Goal: Task Accomplishment & Management: Use online tool/utility

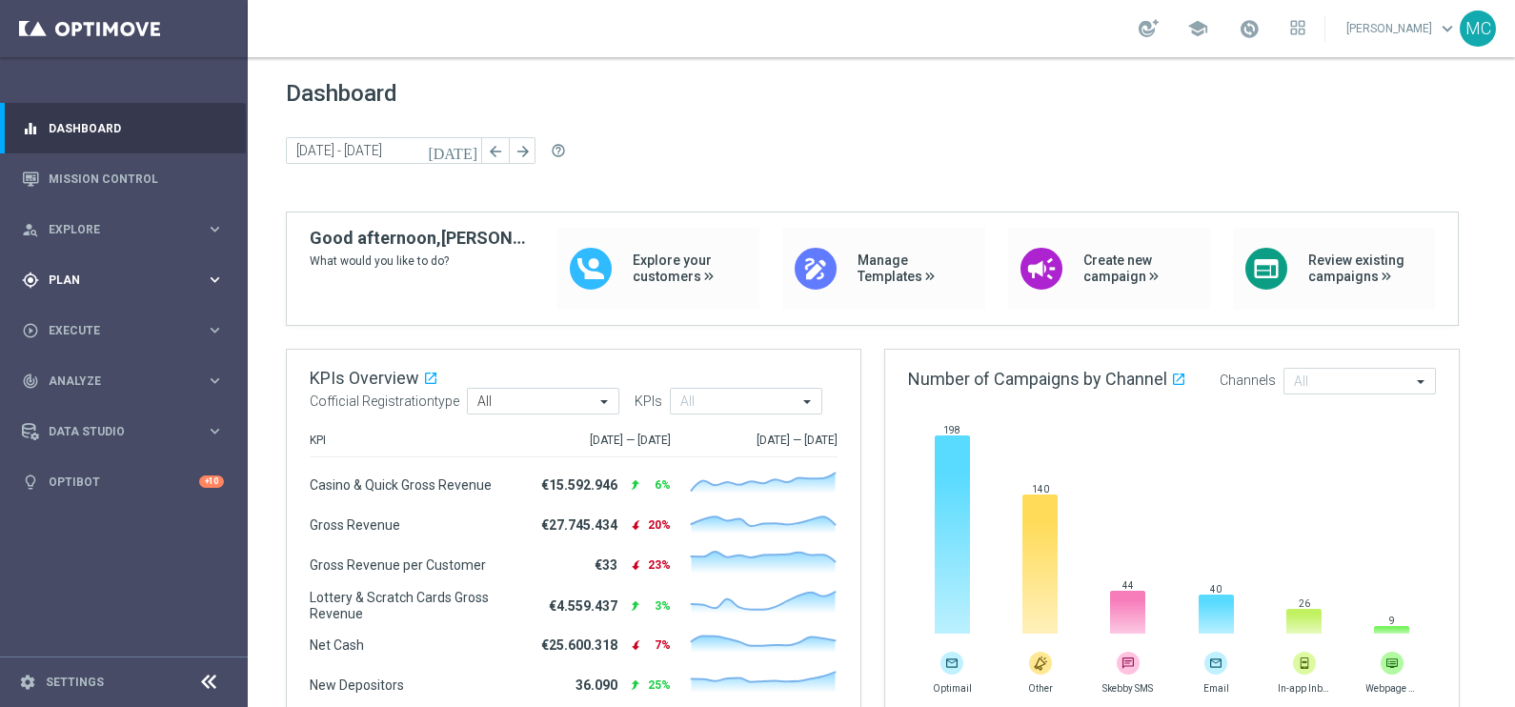
click at [211, 281] on icon "keyboard_arrow_right" at bounding box center [215, 280] width 18 height 18
click at [214, 374] on icon "keyboard_arrow_right" at bounding box center [215, 377] width 18 height 18
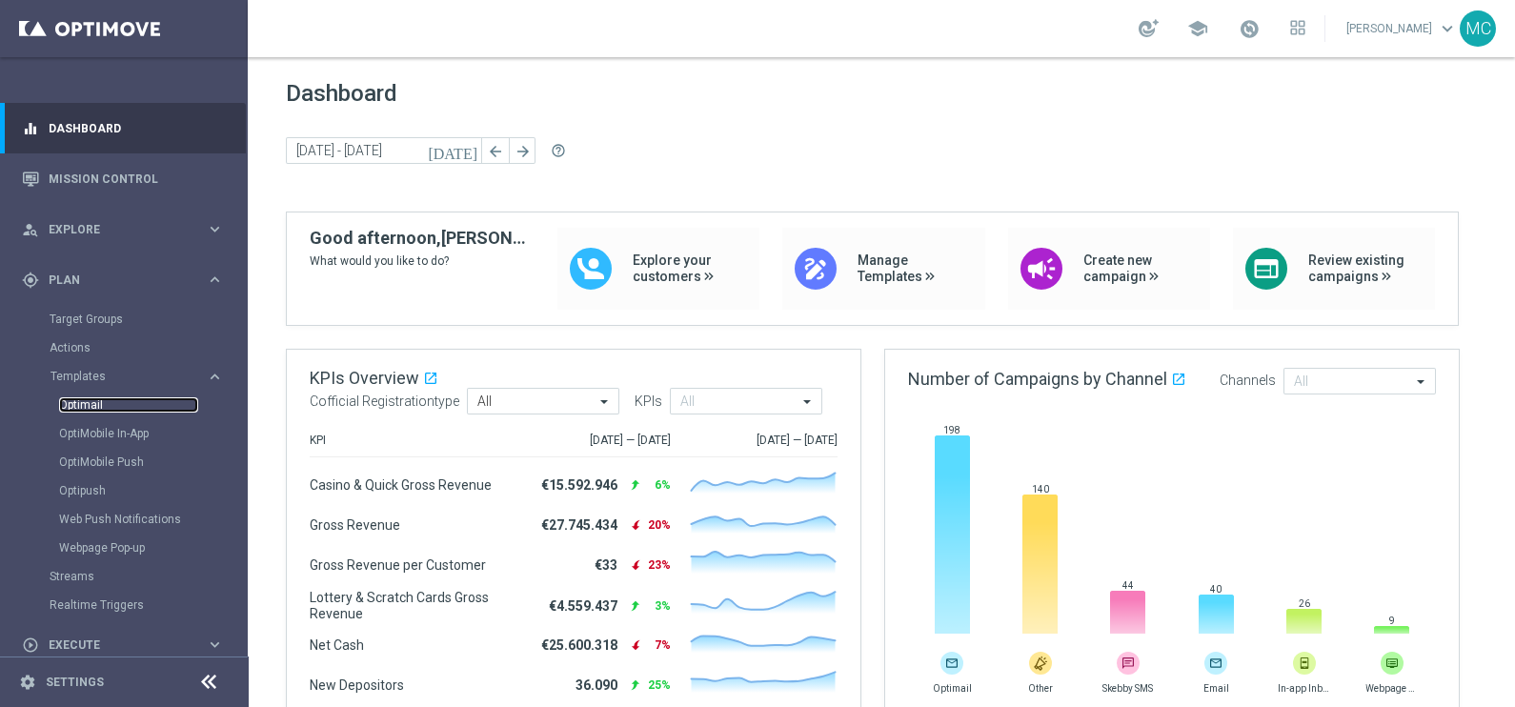
click at [75, 403] on link "Optimail" at bounding box center [128, 404] width 139 height 15
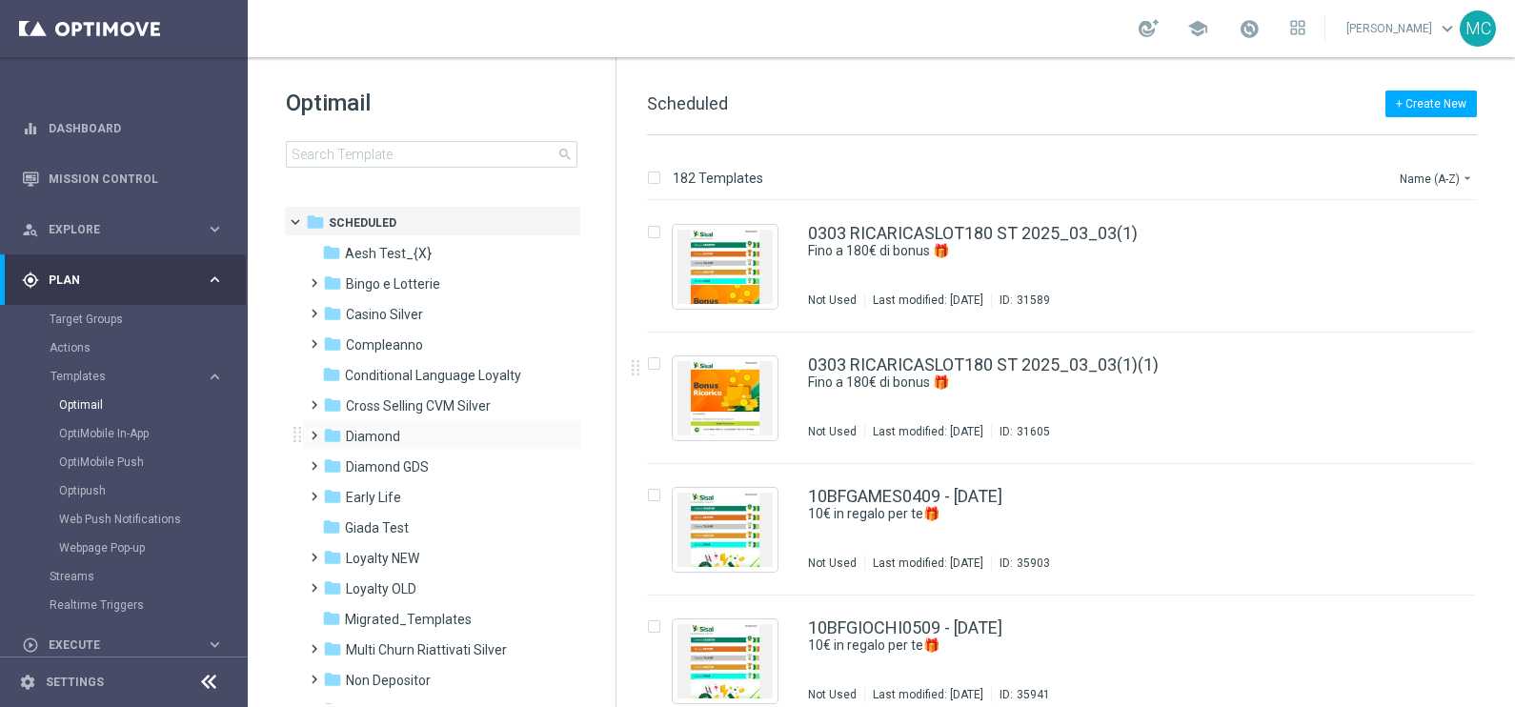
click at [314, 431] on span at bounding box center [310, 427] width 9 height 8
click at [332, 492] on span at bounding box center [329, 488] width 9 height 8
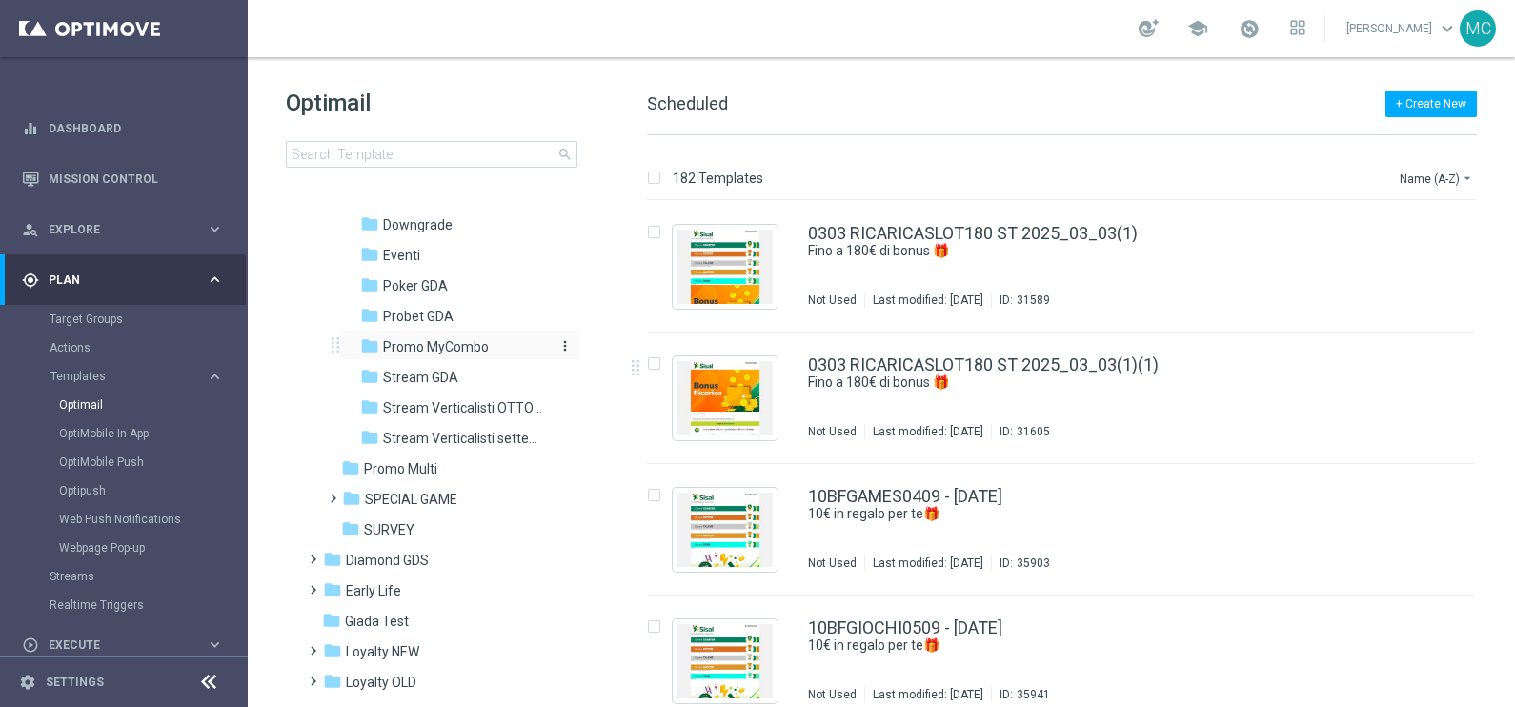
scroll to position [357, 0]
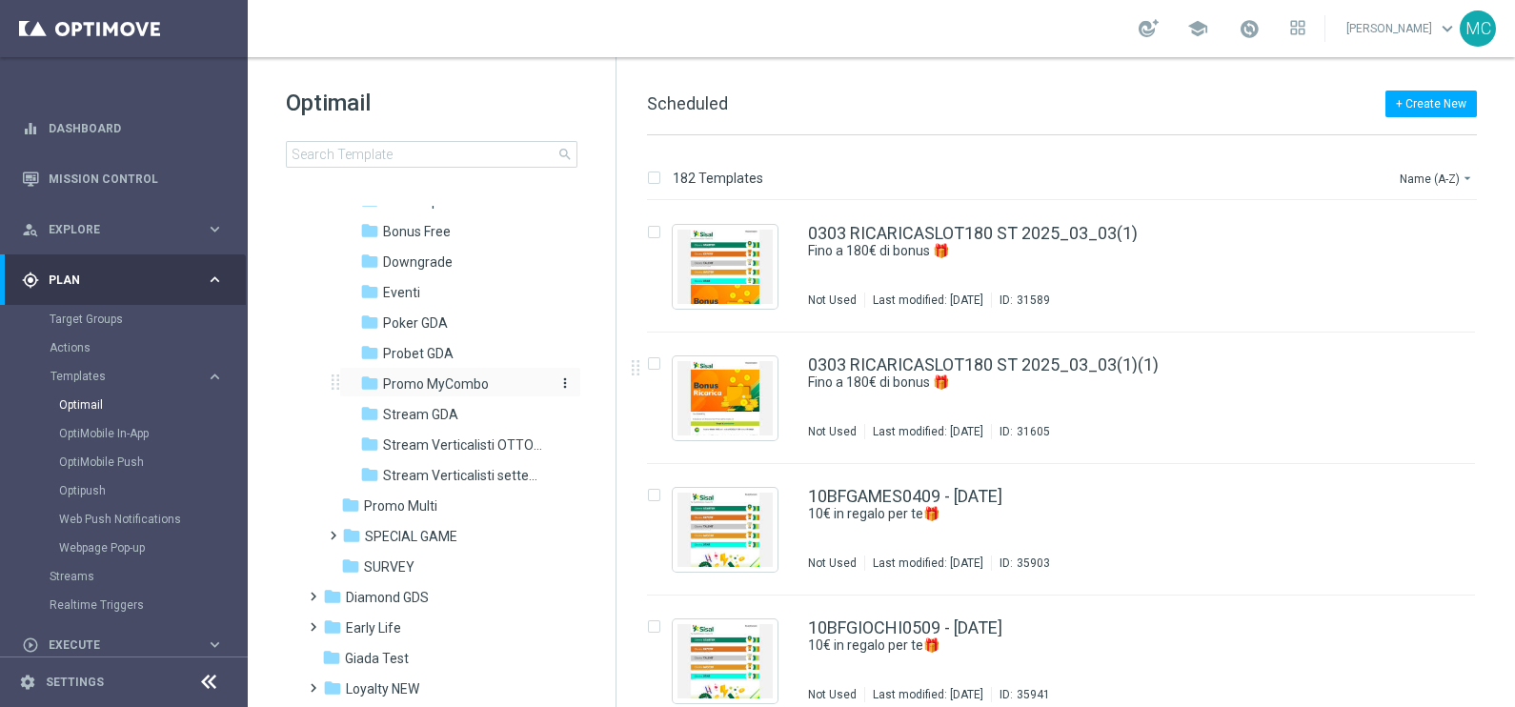
click at [424, 386] on span "Promo MyCombo" at bounding box center [436, 383] width 106 height 17
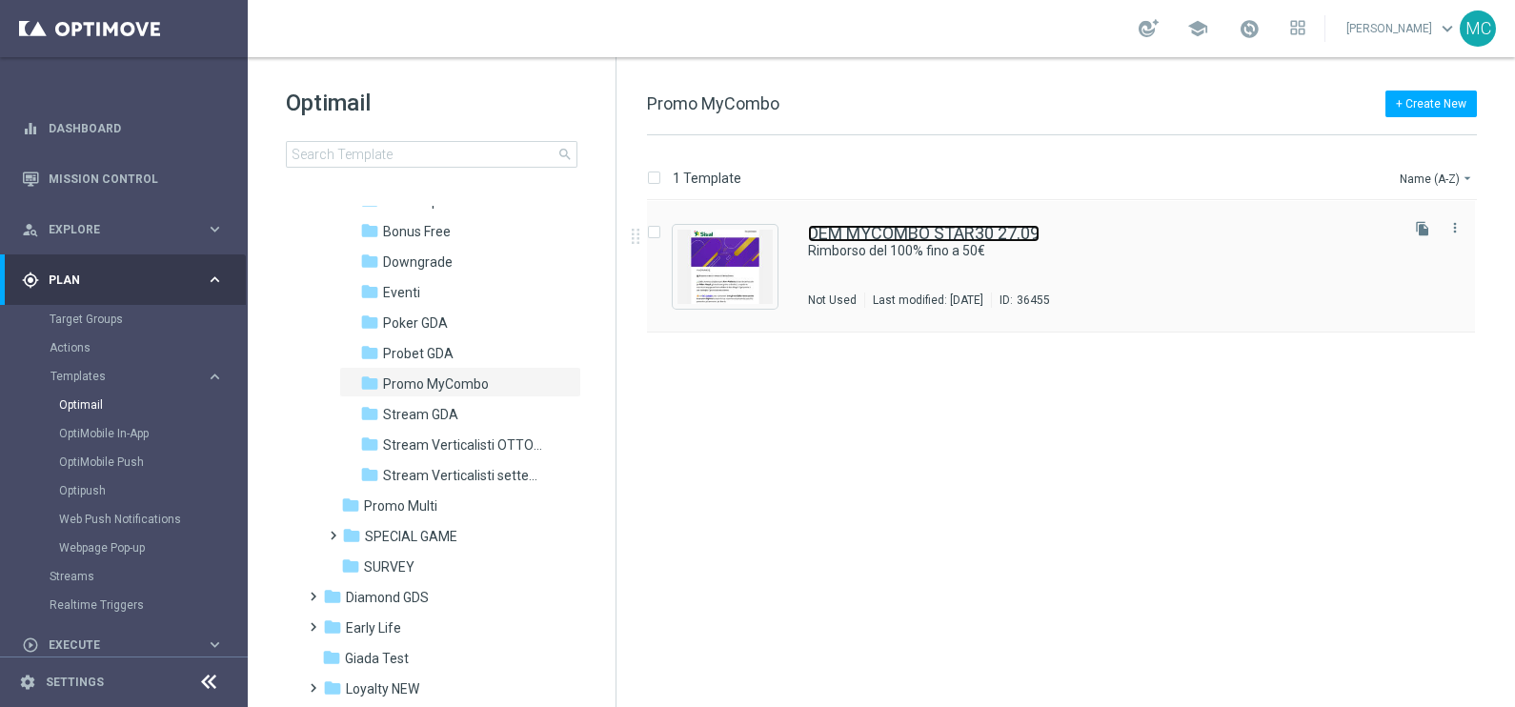
click at [948, 225] on link "DEM MYCOMBO STAR30 27.09" at bounding box center [924, 233] width 232 height 17
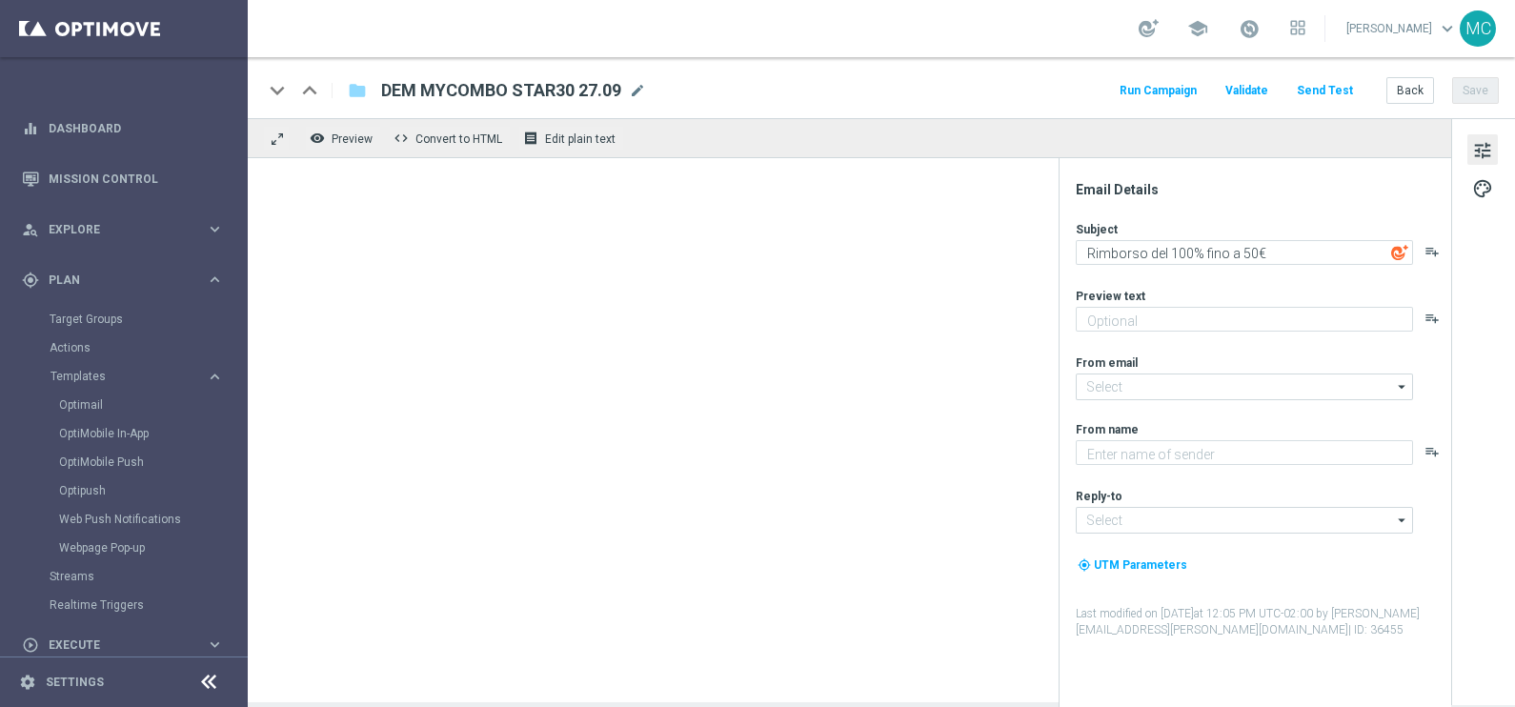
type textarea "🔥 Scopri la promo MyCombo"
type textarea "Sisal"
type input "[EMAIL_ADDRESS][DOMAIN_NAME]"
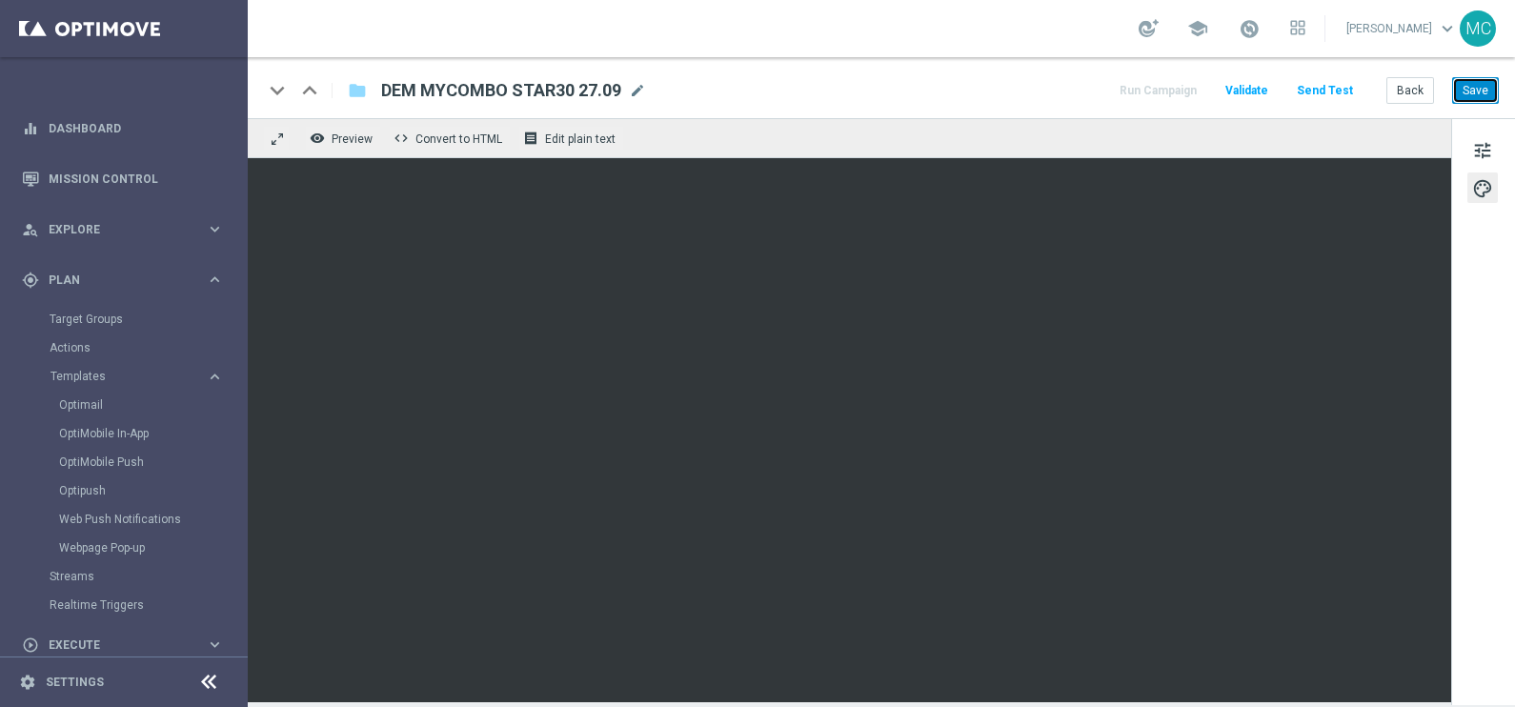
click at [1485, 87] on button "Save" at bounding box center [1475, 90] width 47 height 27
click at [1466, 89] on button "Save" at bounding box center [1475, 90] width 47 height 27
click at [1474, 74] on div "keyboard_arrow_down keyboard_arrow_up folder DEM MYCOMBO STAR30 27.09 DEM MYCOM…" at bounding box center [881, 87] width 1267 height 61
click at [1474, 81] on button "Save" at bounding box center [1475, 90] width 47 height 27
click at [1469, 77] on button "Save" at bounding box center [1475, 90] width 47 height 27
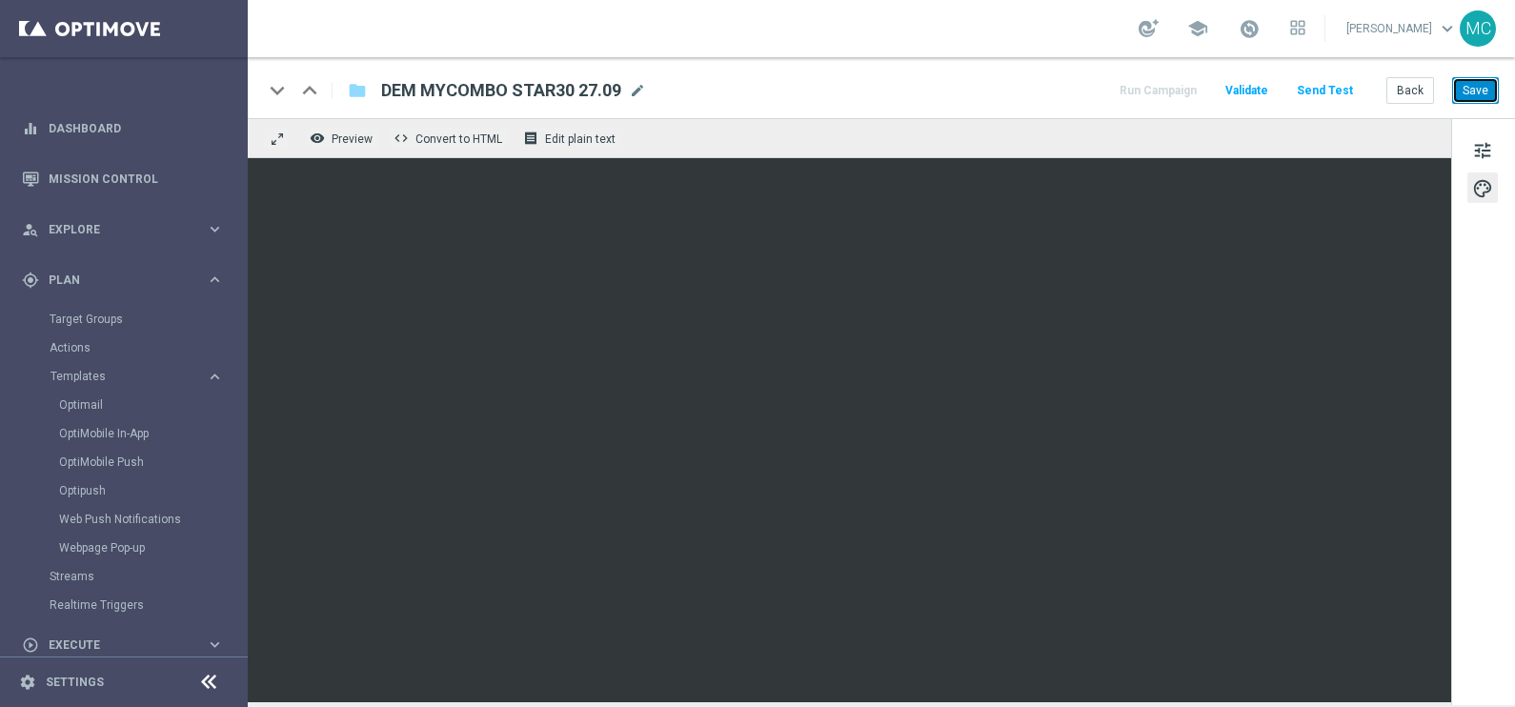
click at [1482, 84] on button "Save" at bounding box center [1475, 90] width 47 height 27
click at [1480, 94] on button "Save" at bounding box center [1475, 90] width 47 height 27
click at [1482, 76] on div "keyboard_arrow_down keyboard_arrow_up folder DEM MYCOMBO STAR30 27.09 DEM MYCOM…" at bounding box center [881, 87] width 1267 height 61
click at [1482, 80] on button "Save" at bounding box center [1475, 90] width 47 height 27
click at [1482, 95] on button "Save" at bounding box center [1475, 90] width 47 height 27
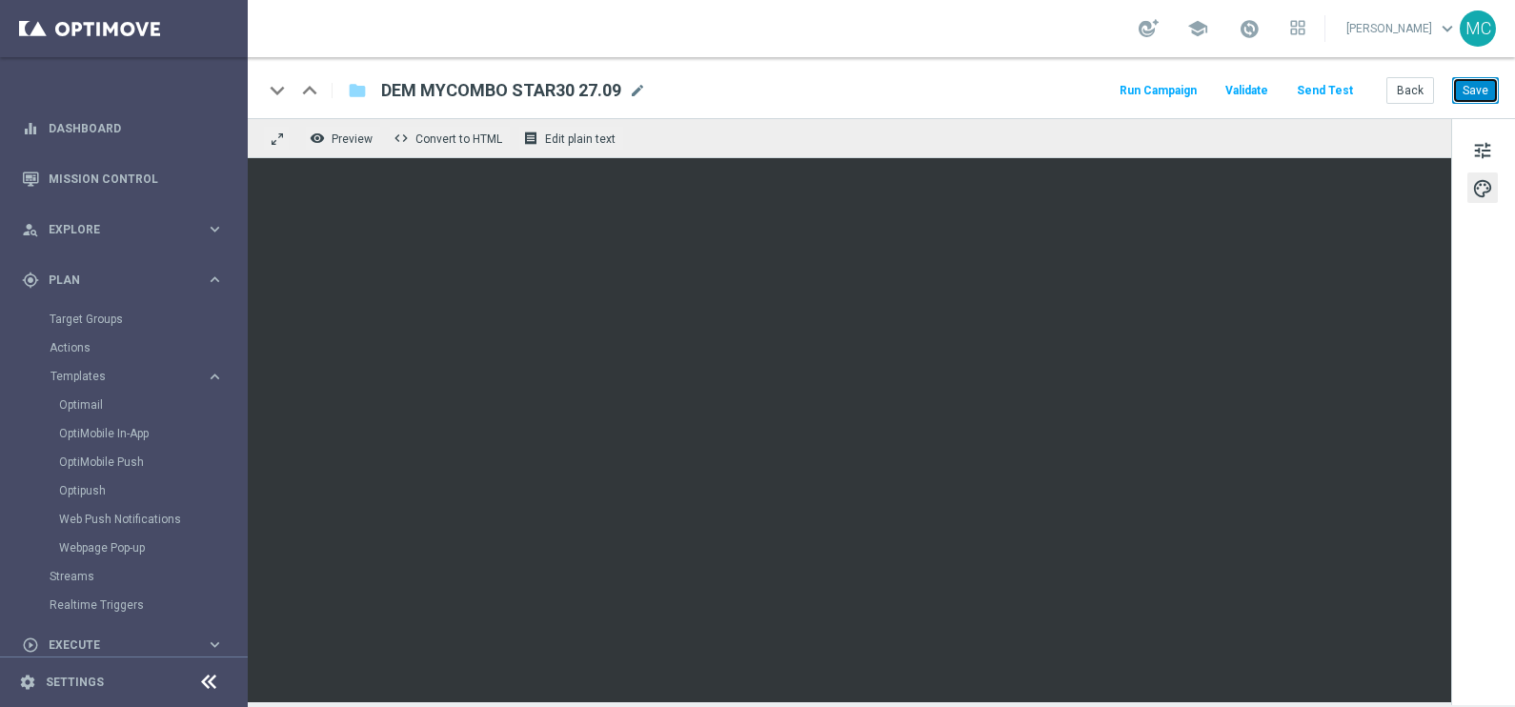
click at [1464, 91] on button "Save" at bounding box center [1475, 90] width 47 height 27
click at [1467, 89] on button "Save" at bounding box center [1475, 90] width 47 height 27
click at [1477, 96] on button "Save" at bounding box center [1475, 90] width 47 height 27
click at [1472, 89] on button "Save" at bounding box center [1475, 90] width 47 height 27
click at [1456, 93] on button "Save" at bounding box center [1475, 90] width 47 height 27
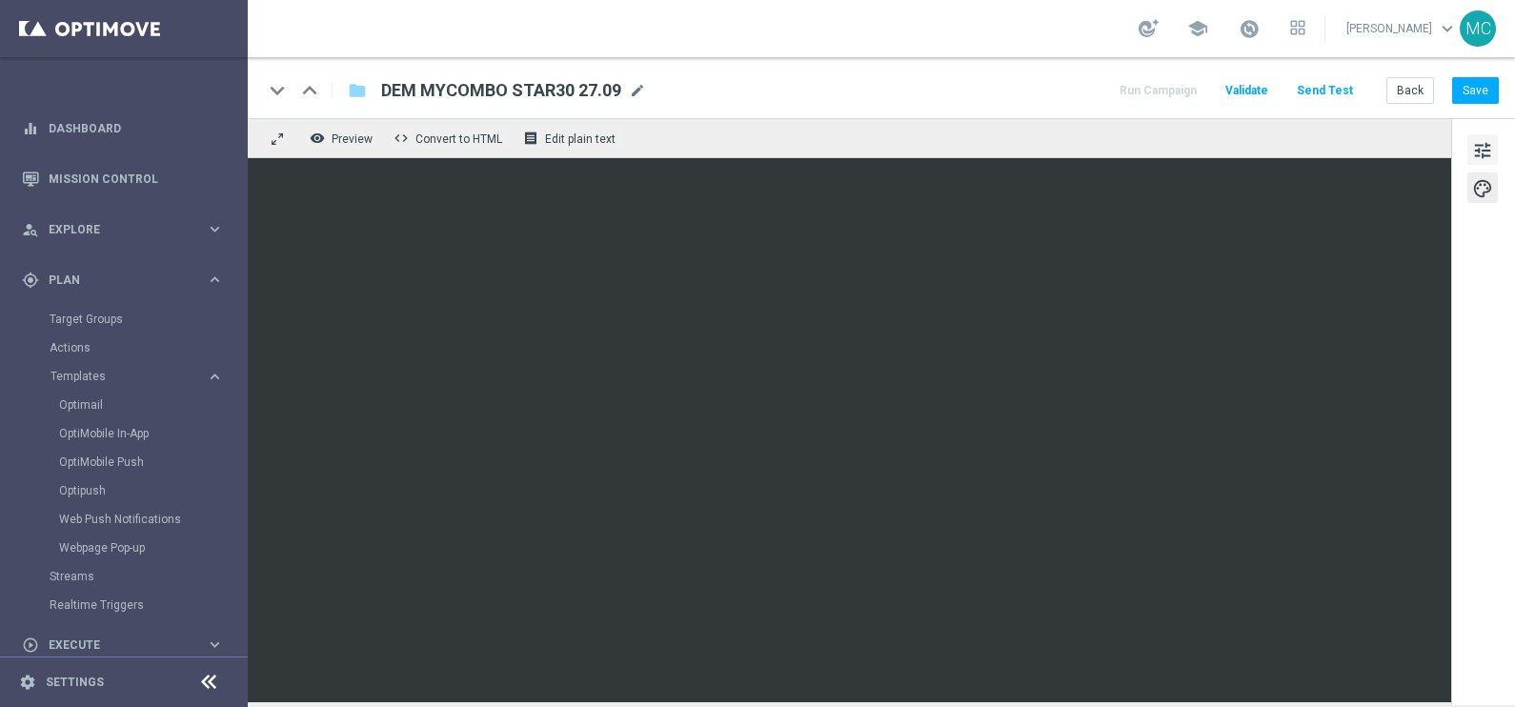
click at [1486, 138] on span "tune" at bounding box center [1482, 150] width 21 height 25
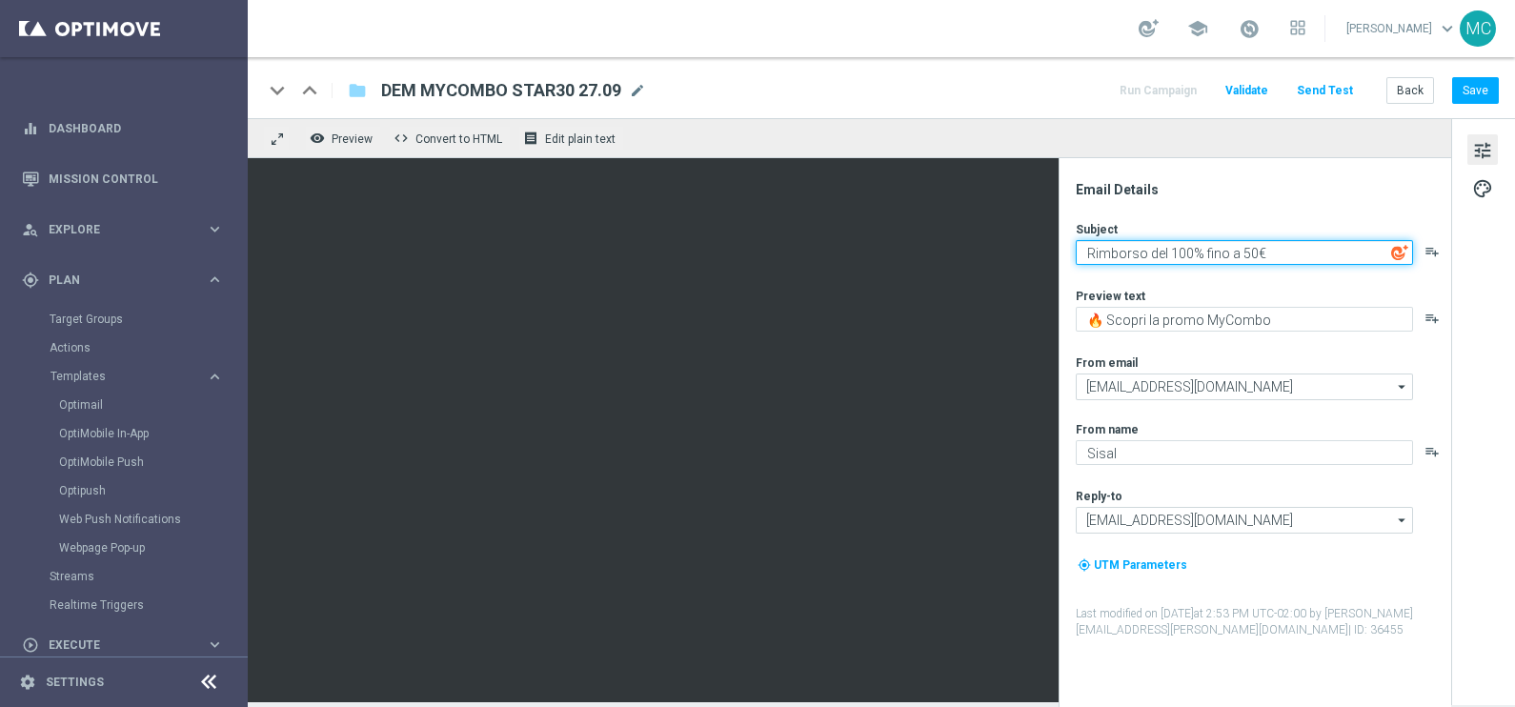
click at [1287, 250] on textarea "Rimborso del 100% fino a 50€" at bounding box center [1244, 252] width 337 height 25
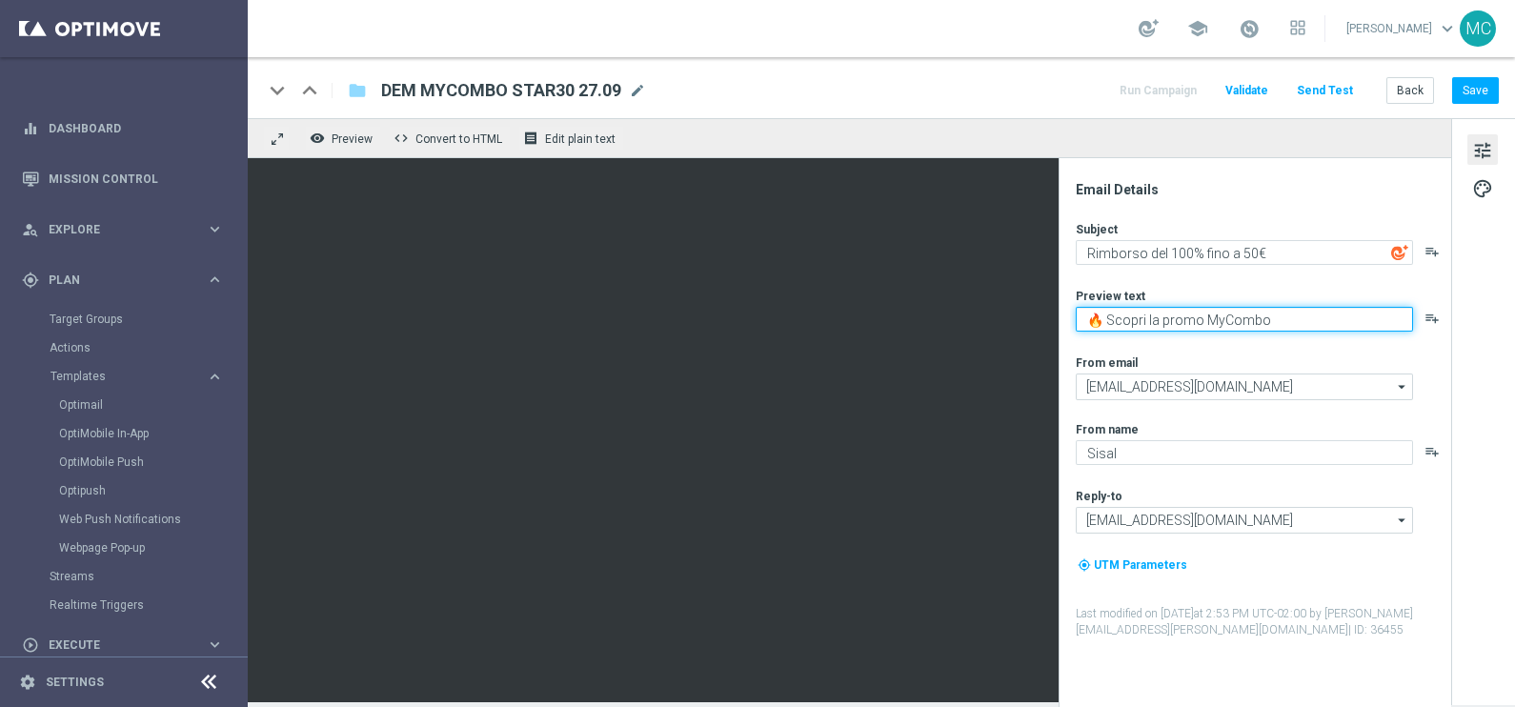
click at [1279, 314] on textarea "🔥 Scopri la promo MyCombo" at bounding box center [1244, 319] width 337 height 25
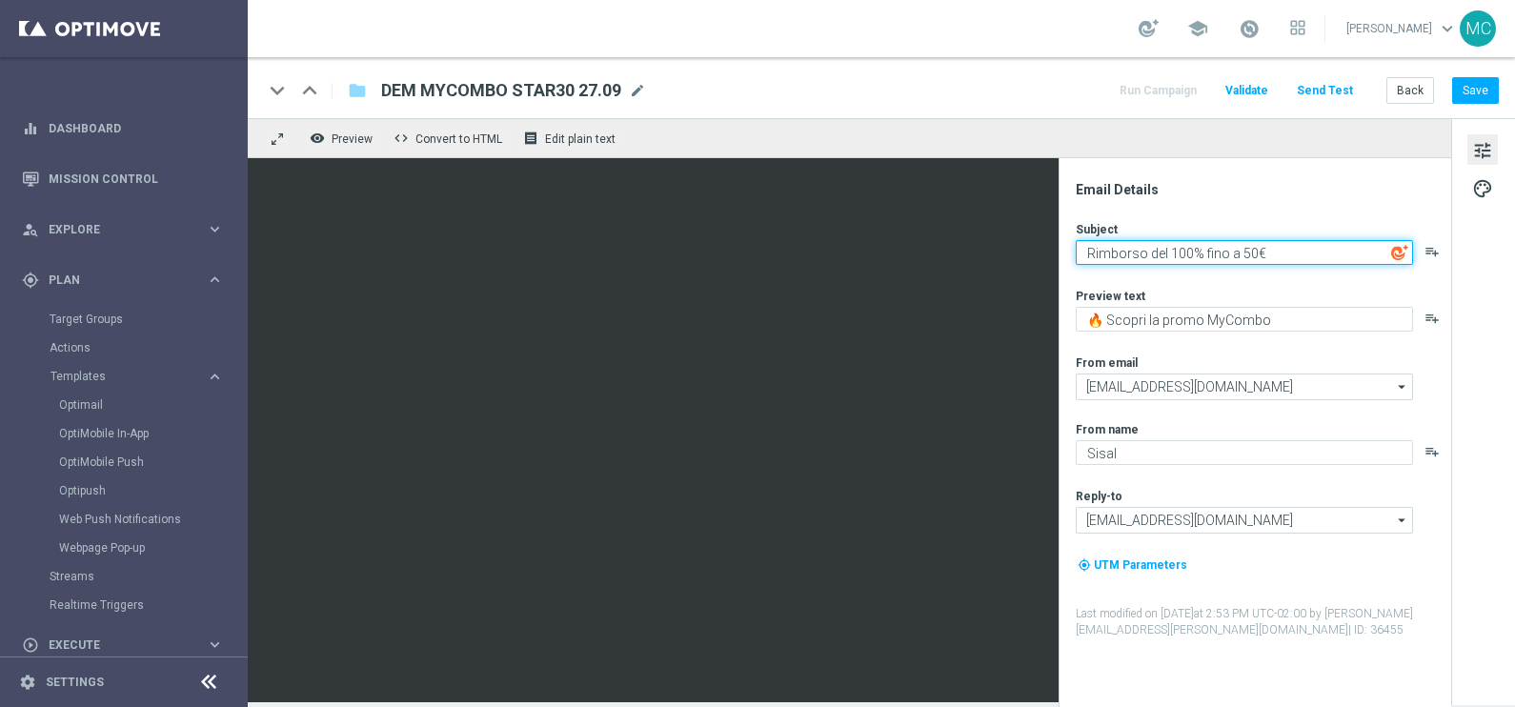
click at [1276, 242] on textarea "Rimborso del 100% fino a 50€" at bounding box center [1244, 252] width 337 height 25
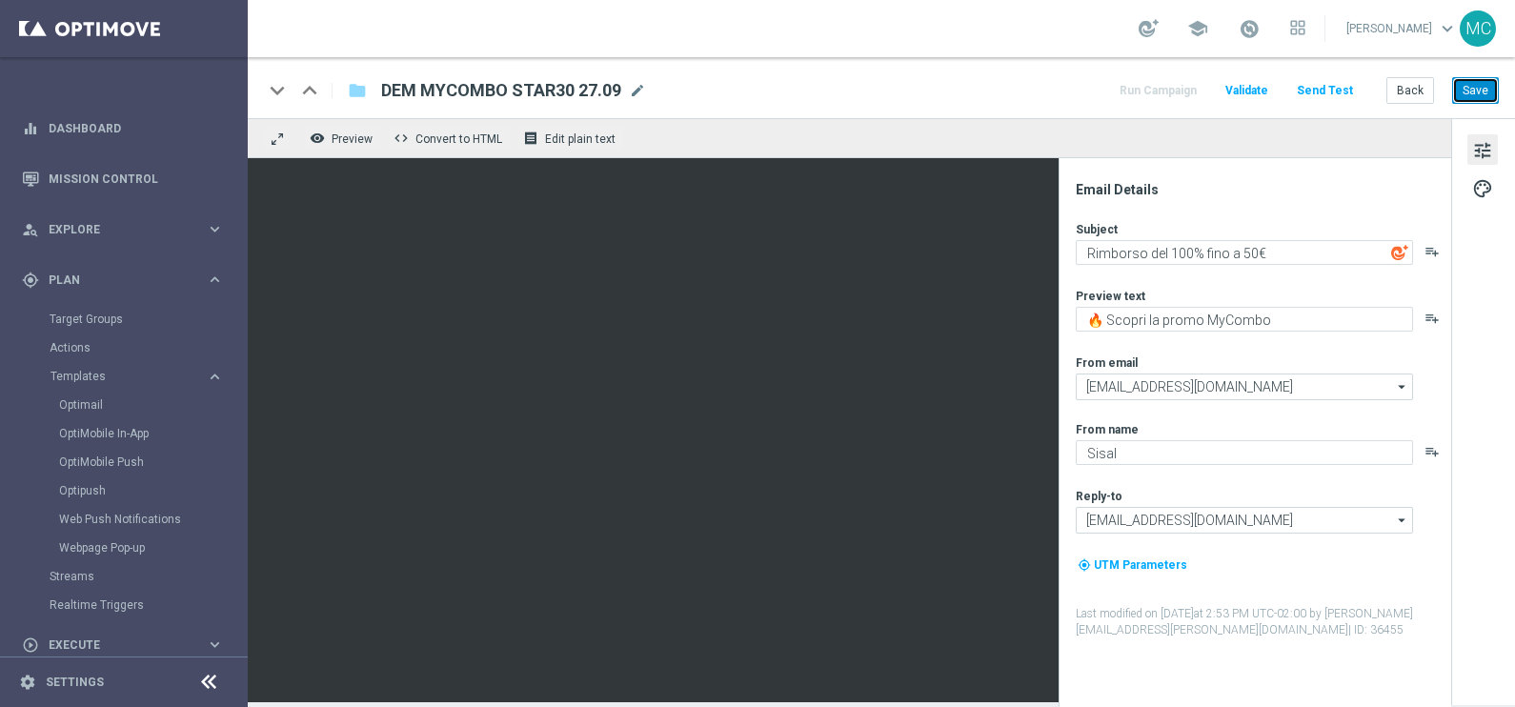
click at [1482, 88] on button "Save" at bounding box center [1475, 90] width 47 height 27
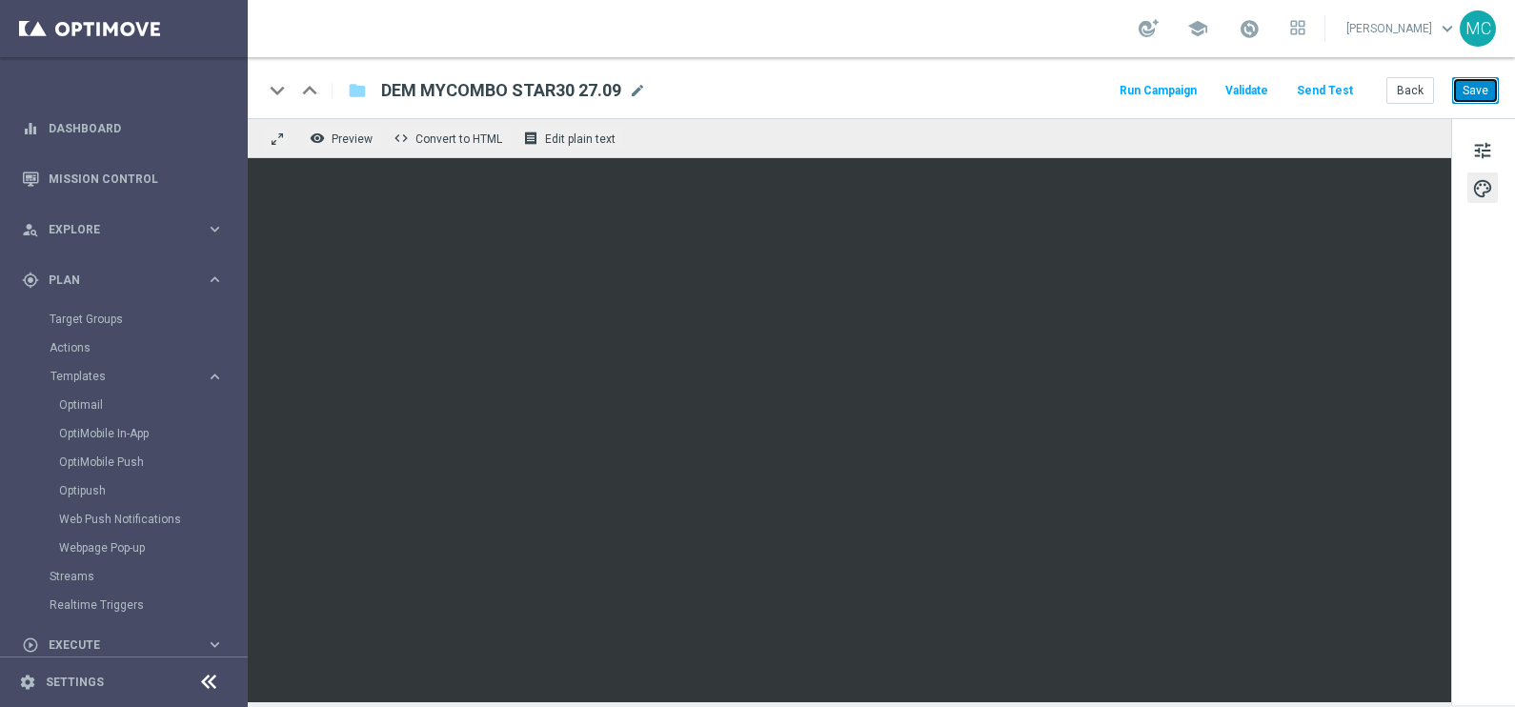
click at [1481, 89] on button "Save" at bounding box center [1475, 90] width 47 height 27
click at [747, 74] on div "keyboard_arrow_down keyboard_arrow_up folder DEM MYCOMBO STAR30 27.09 DEM MYCOM…" at bounding box center [881, 87] width 1267 height 61
click at [1476, 94] on button "Save" at bounding box center [1475, 90] width 47 height 27
click at [1477, 86] on button "Save" at bounding box center [1475, 90] width 47 height 27
click at [1473, 91] on button "Save" at bounding box center [1475, 90] width 47 height 27
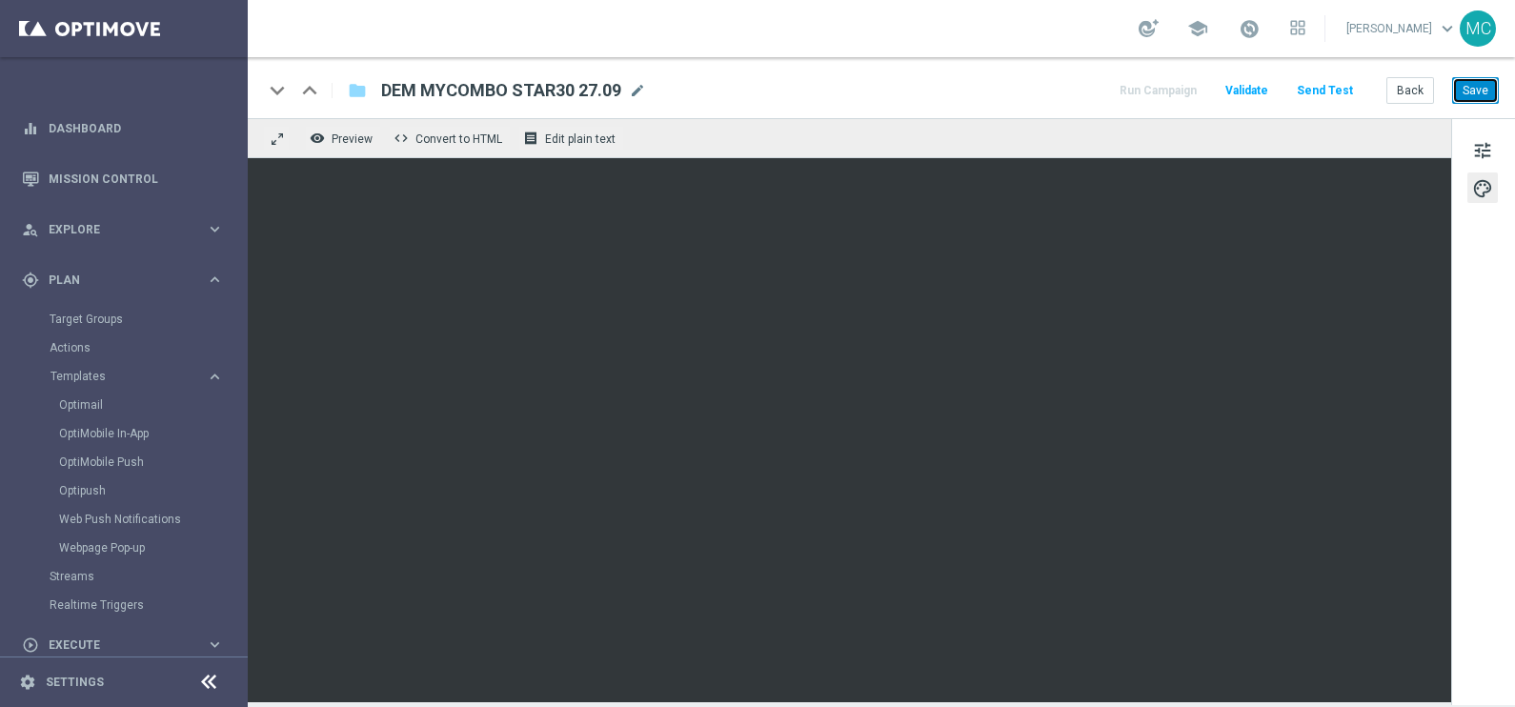
click at [1482, 91] on button "Save" at bounding box center [1475, 90] width 47 height 27
click at [1472, 95] on button "Save" at bounding box center [1475, 90] width 47 height 27
click at [1480, 91] on button "Save" at bounding box center [1475, 90] width 47 height 27
click at [1455, 91] on button "Save" at bounding box center [1475, 90] width 47 height 27
click at [1489, 149] on span "tune" at bounding box center [1482, 150] width 21 height 25
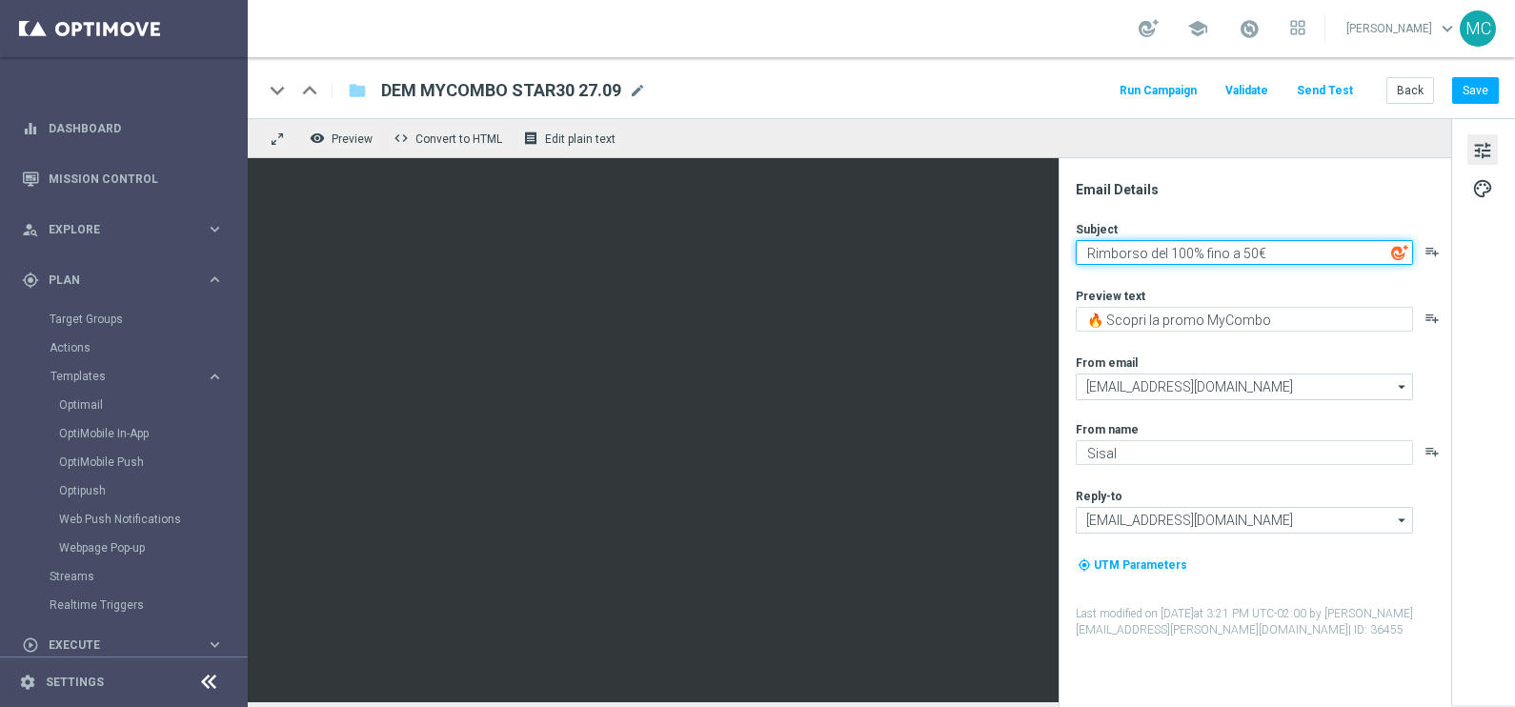
click at [1279, 247] on textarea "Rimborso del 100% fino a 50€" at bounding box center [1244, 252] width 337 height 25
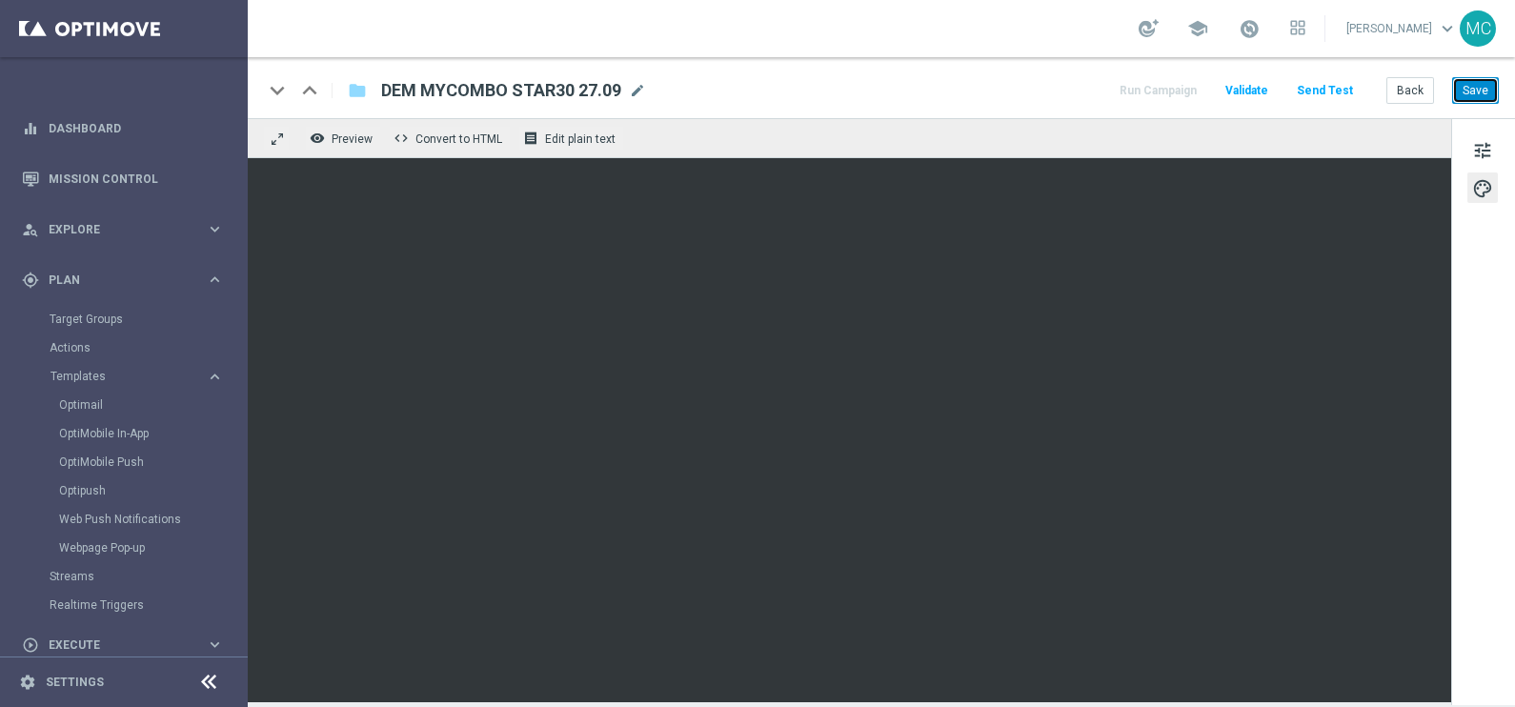
click at [1489, 79] on button "Save" at bounding box center [1475, 90] width 47 height 27
click at [1471, 91] on button "Save" at bounding box center [1475, 90] width 47 height 27
click at [631, 93] on span "mode_edit" at bounding box center [637, 90] width 17 height 17
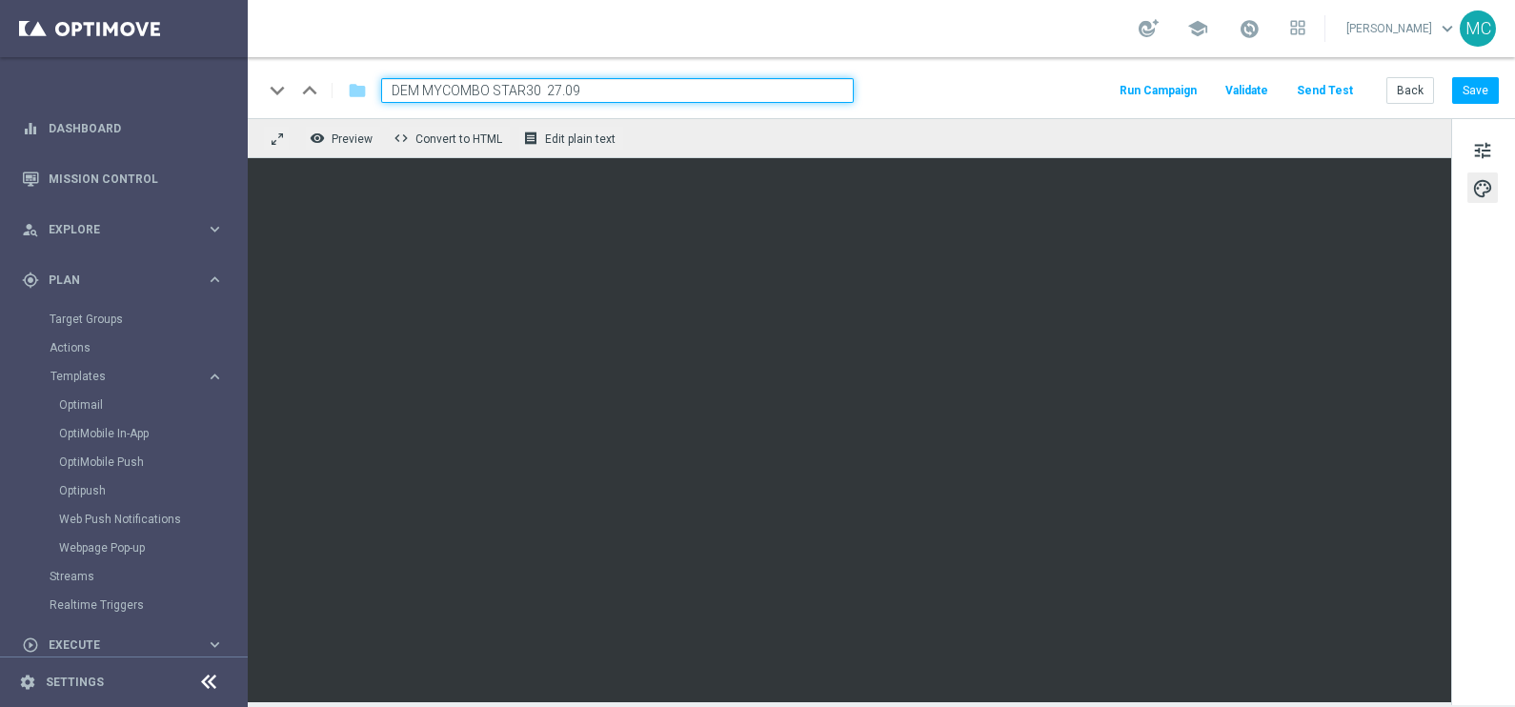
click at [526, 86] on input "DEM MYCOMBO STAR30 27.09" at bounding box center [617, 90] width 473 height 25
click at [534, 88] on input "DEM MYCOMBO STAR30 27.09" at bounding box center [617, 90] width 473 height 25
type input "DEM MYCOMBO STAR50 27.09"
click at [1475, 91] on button "Save" at bounding box center [1475, 90] width 47 height 27
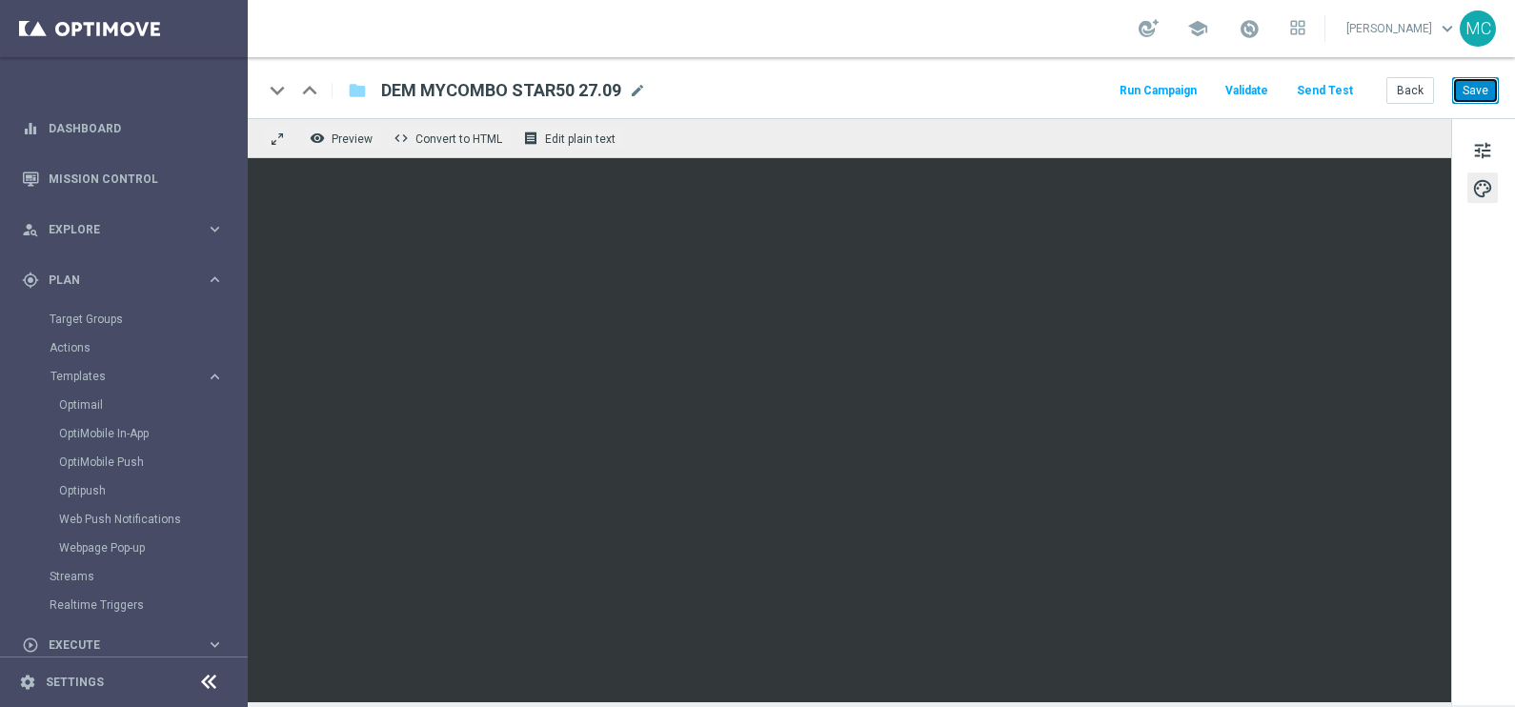
click at [1472, 88] on button "Save" at bounding box center [1475, 90] width 47 height 27
click at [1480, 156] on span "tune" at bounding box center [1482, 150] width 21 height 25
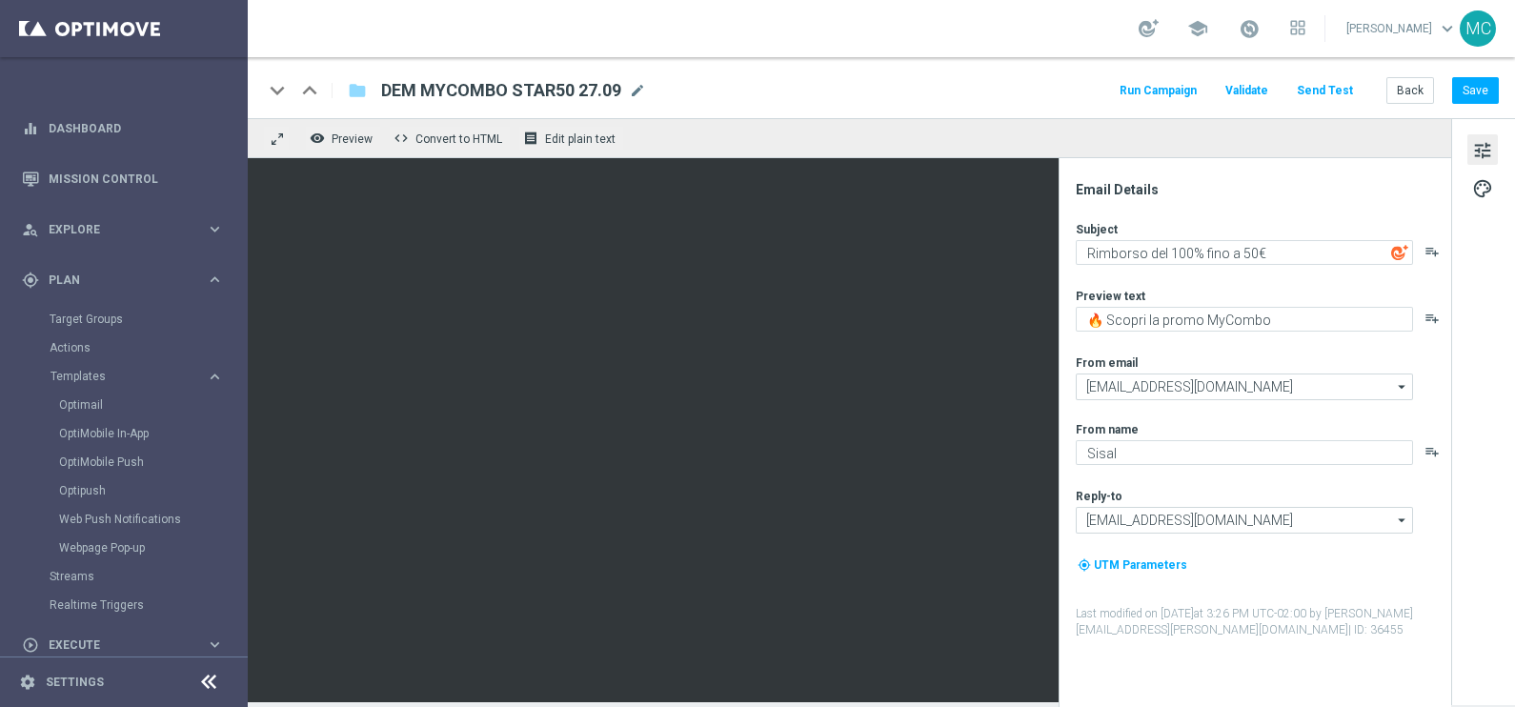
drag, startPoint x: 385, startPoint y: 91, endPoint x: 619, endPoint y: 76, distance: 234.9
click at [620, 87] on span "DEM MYCOMBO STAR50 27.09" at bounding box center [501, 90] width 240 height 23
click at [638, 86] on span "mode_edit" at bounding box center [637, 90] width 17 height 17
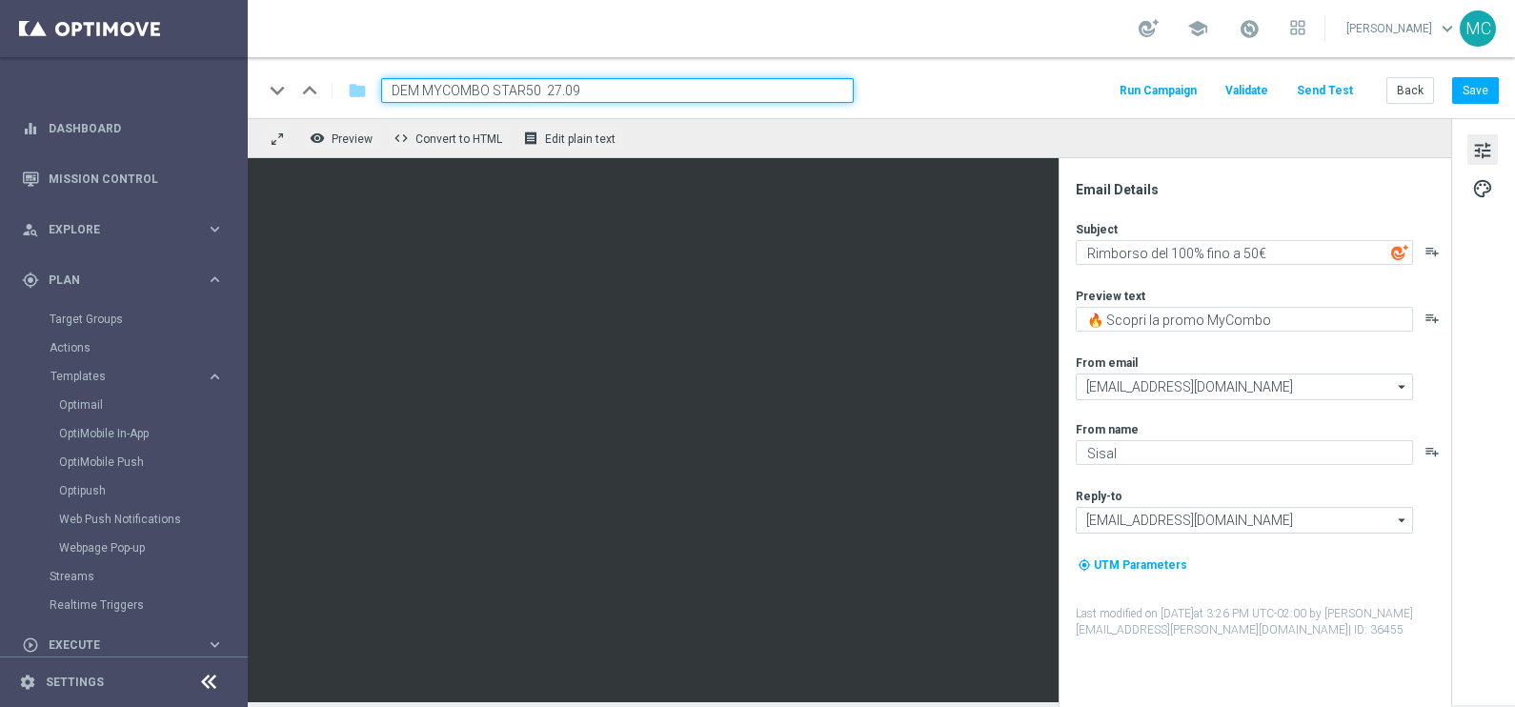
drag, startPoint x: 580, startPoint y: 86, endPoint x: 377, endPoint y: 98, distance: 203.3
click at [377, 98] on div "DEM MYCOMBO STAR50 27.09" at bounding box center [610, 90] width 488 height 25
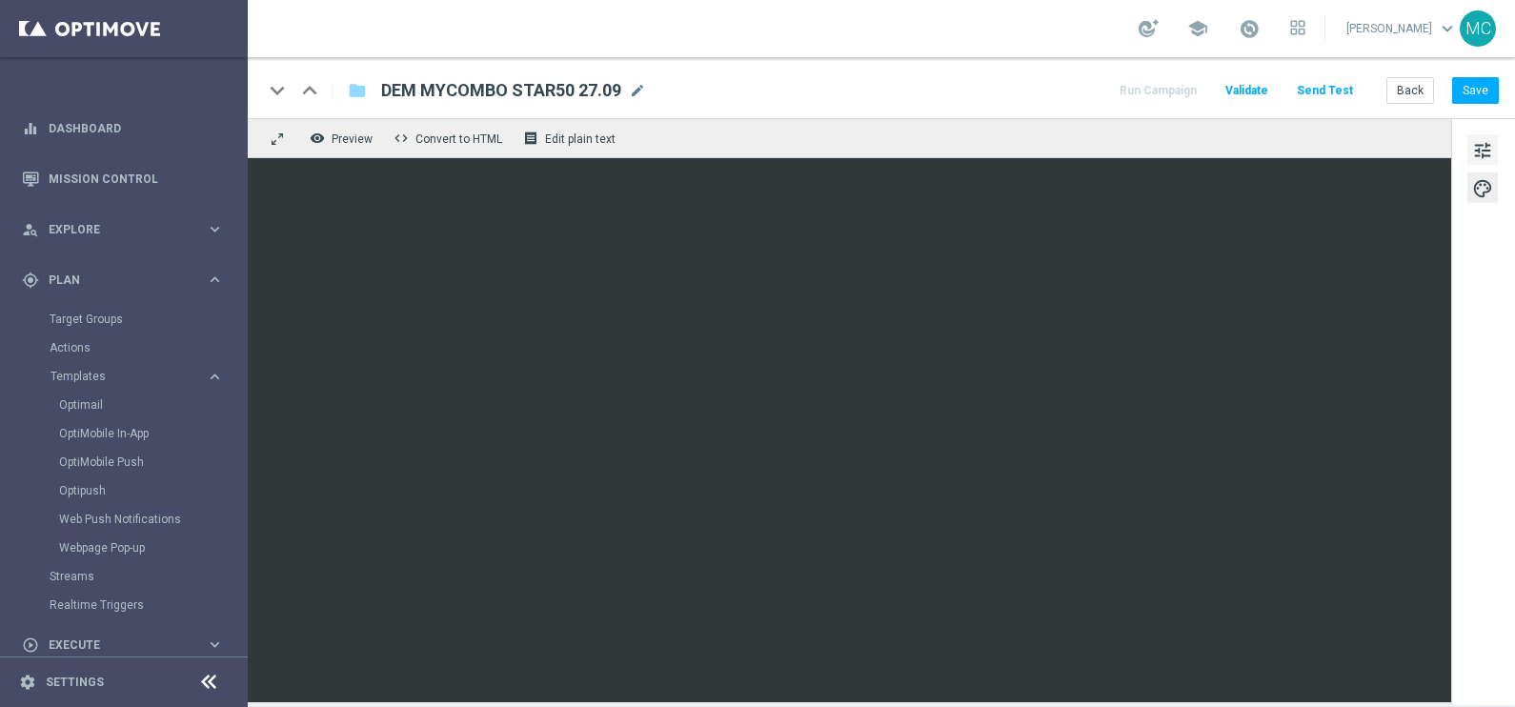
click at [1486, 151] on span "tune" at bounding box center [1482, 150] width 21 height 25
click at [1474, 91] on button "Save" at bounding box center [1475, 90] width 47 height 27
click at [1474, 86] on button "Save" at bounding box center [1475, 90] width 47 height 27
click at [1480, 95] on button "Save" at bounding box center [1475, 90] width 47 height 27
click at [1473, 85] on button "Save" at bounding box center [1475, 90] width 47 height 27
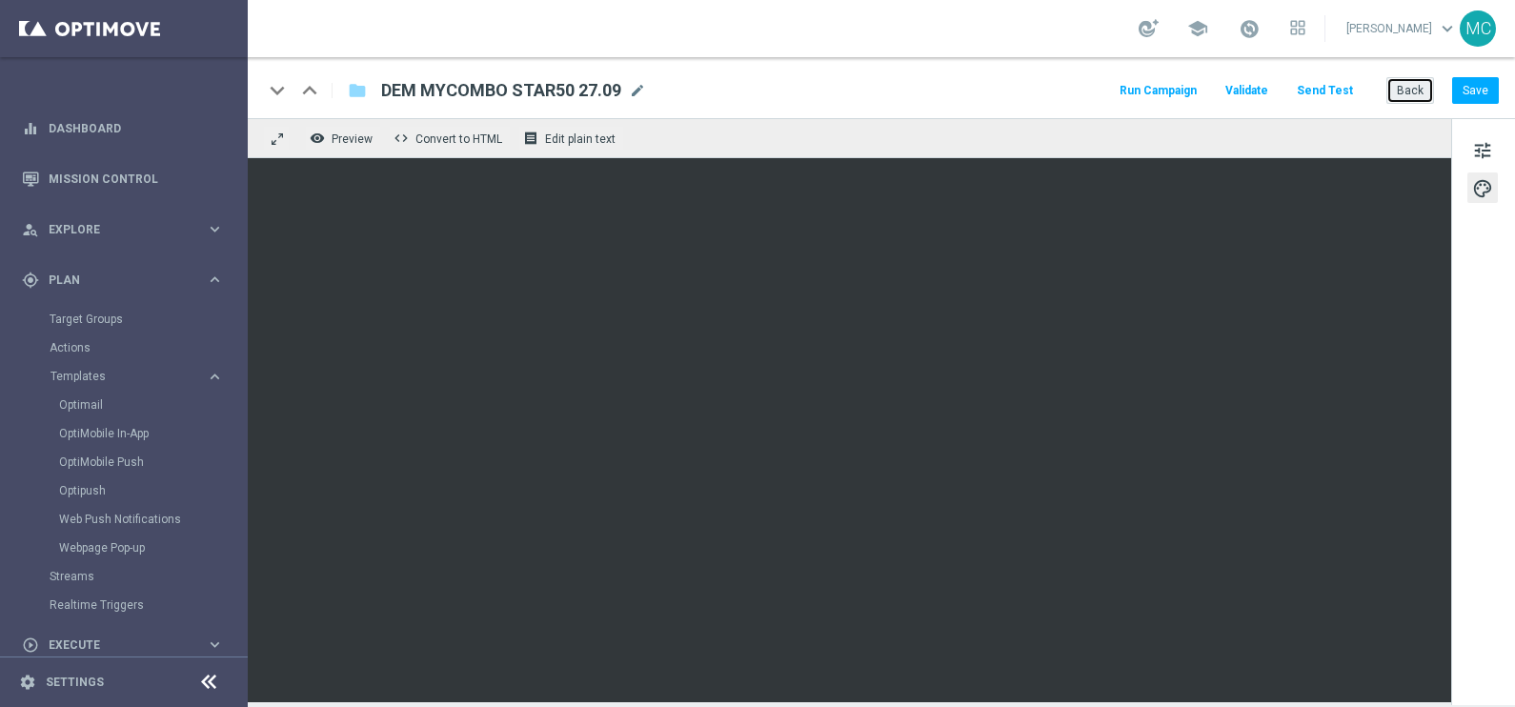
click at [1415, 95] on button "Back" at bounding box center [1410, 90] width 48 height 27
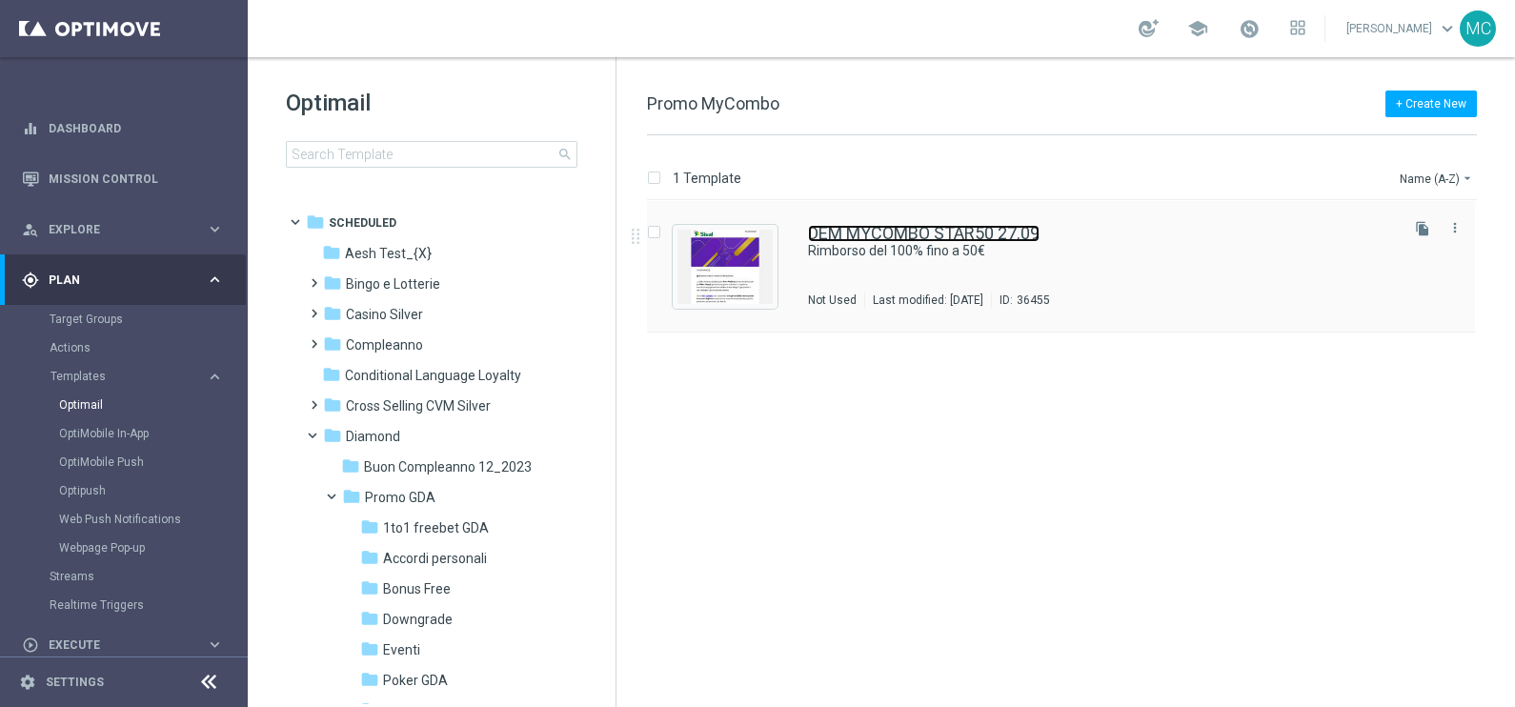
click at [887, 230] on link "DEM MYCOMBO STAR50 27.09" at bounding box center [924, 233] width 232 height 17
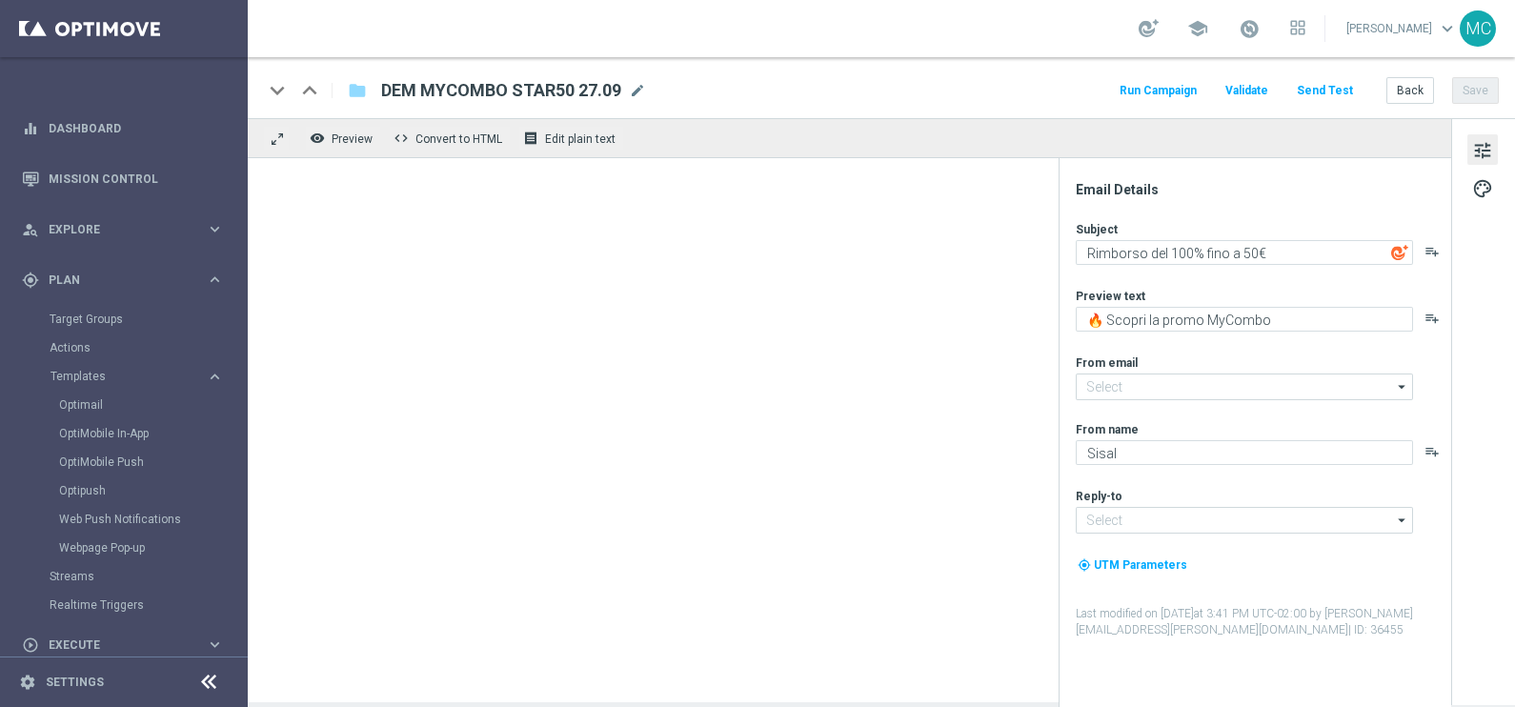
type input "[EMAIL_ADDRESS][DOMAIN_NAME]"
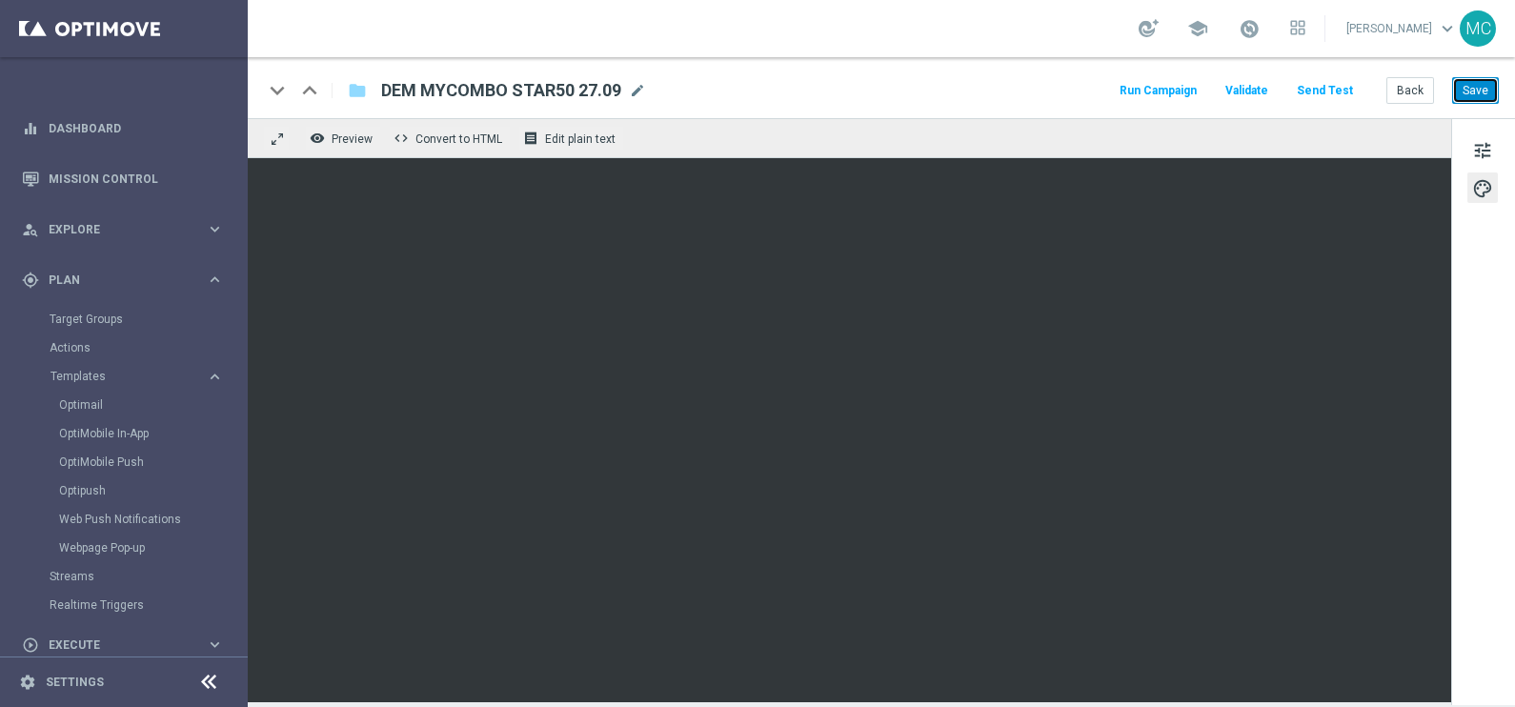
click at [1484, 91] on button "Save" at bounding box center [1475, 90] width 47 height 27
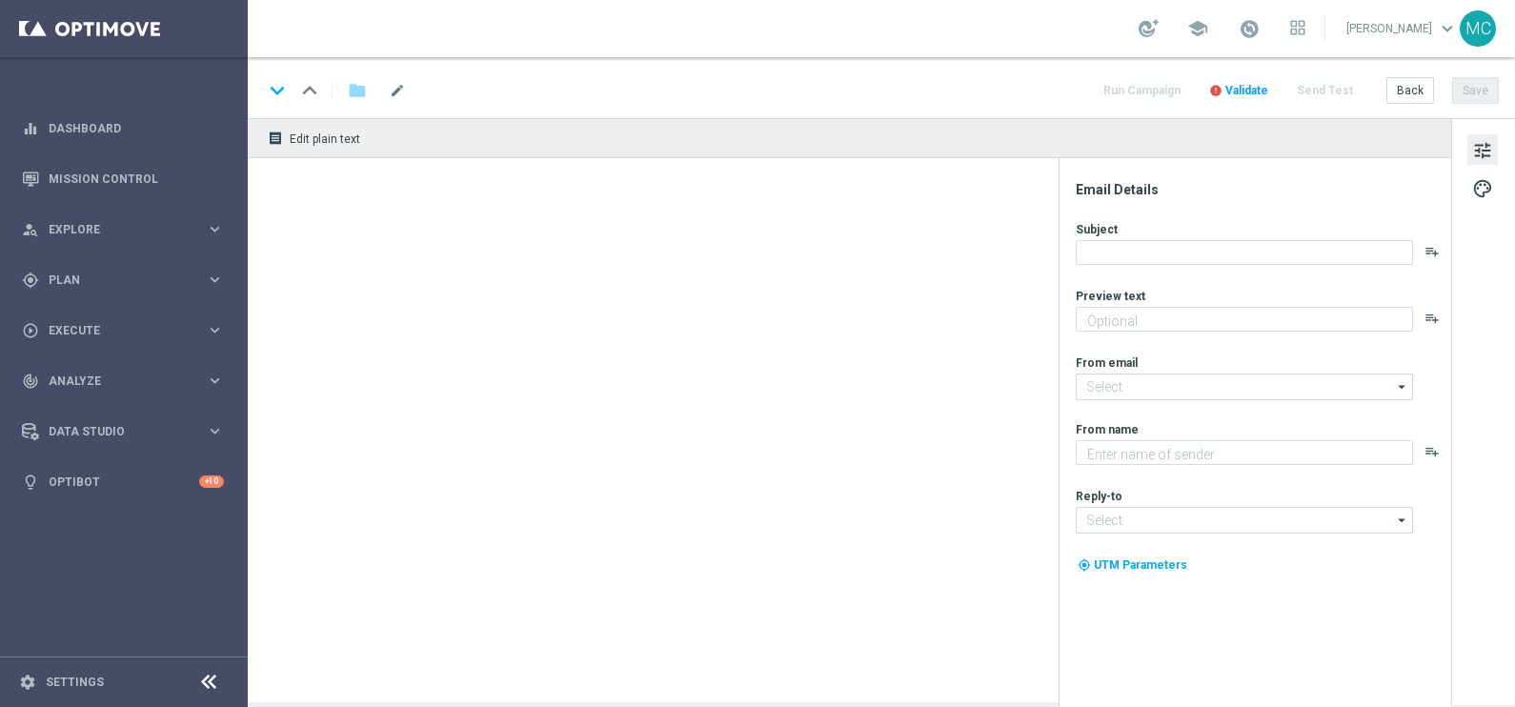
type textarea "🔥 Scopri la promo MyCombo"
type textarea "Sisal"
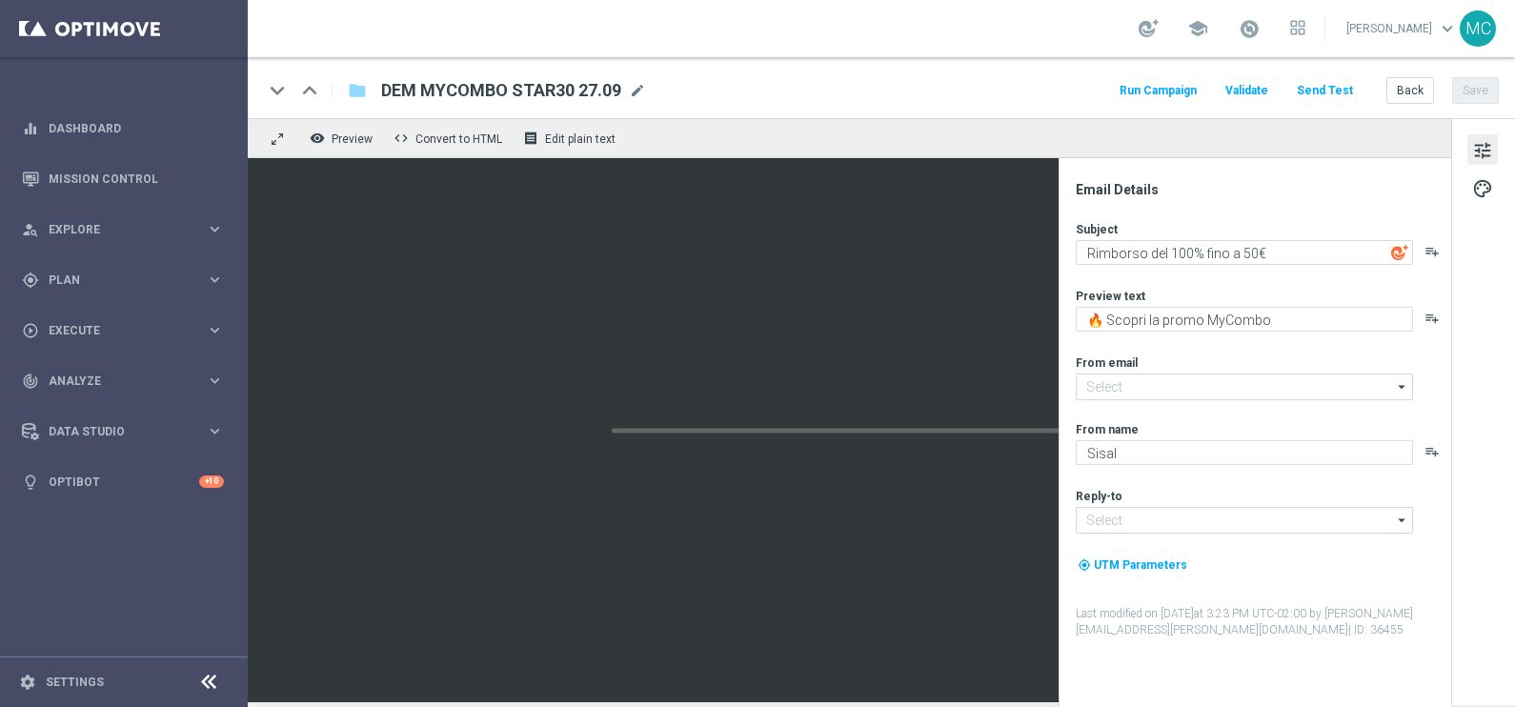
type input "[EMAIL_ADDRESS][DOMAIN_NAME]"
